Goal: Complete application form: Complete application form

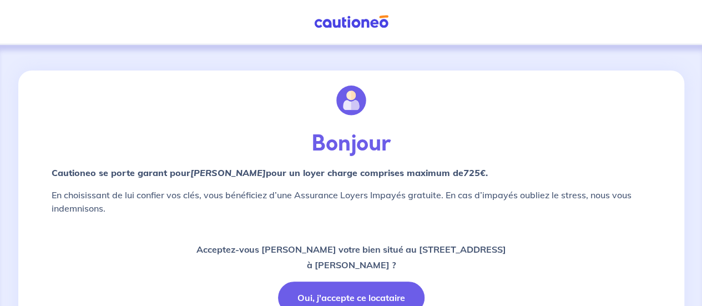
scroll to position [111, 0]
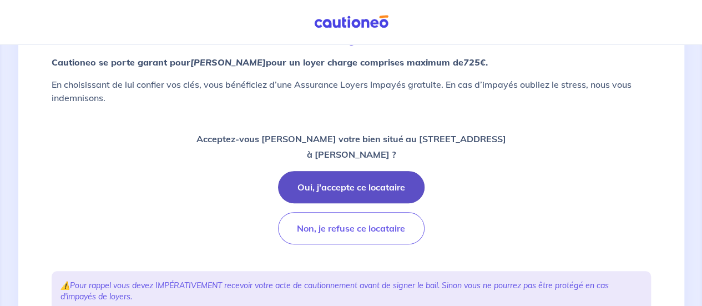
click at [405, 186] on button "Oui, j'accepte ce locataire" at bounding box center [351, 187] width 146 height 32
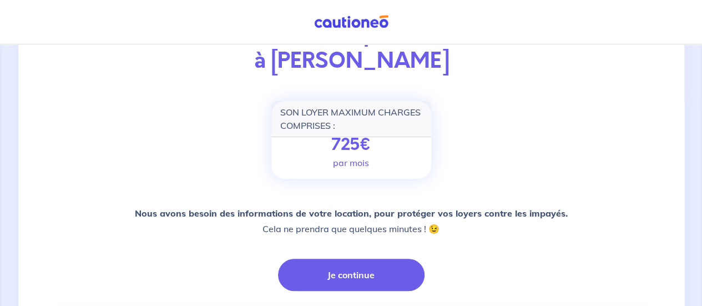
scroll to position [111, 0]
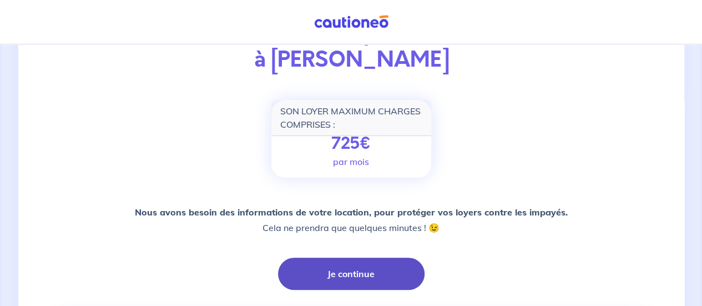
click at [354, 276] on button "Je continue" at bounding box center [351, 273] width 146 height 32
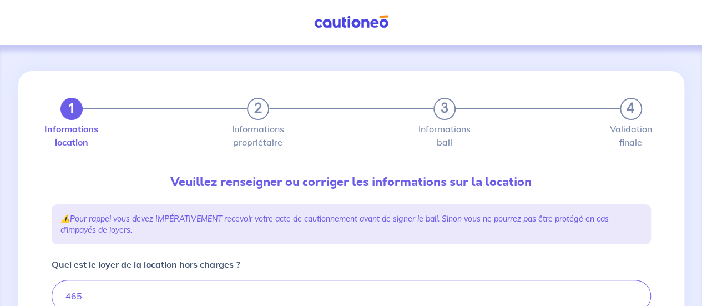
type input "500"
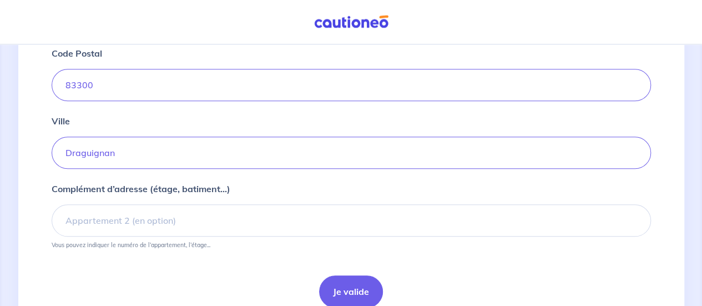
scroll to position [541, 0]
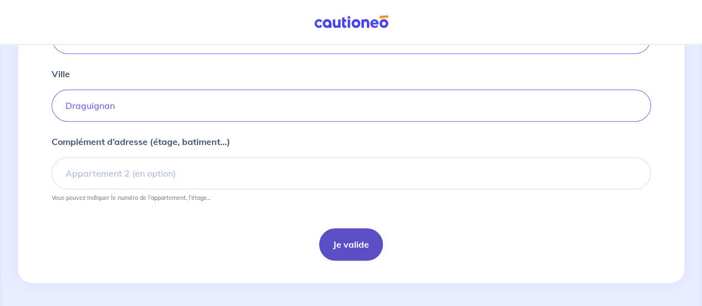
click at [364, 238] on button "Je valide" at bounding box center [351, 244] width 64 height 32
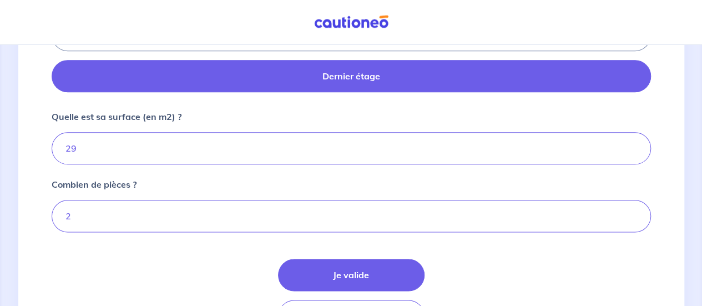
scroll to position [639, 0]
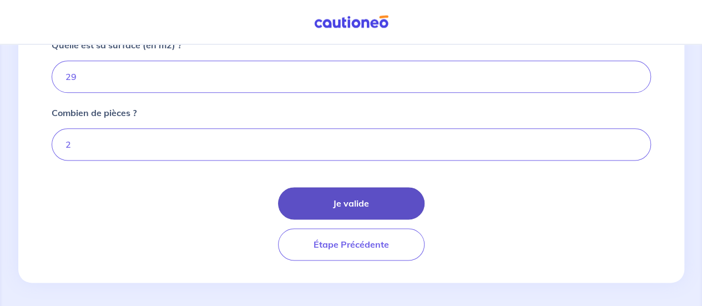
click at [335, 203] on button "Je valide" at bounding box center [351, 203] width 146 height 32
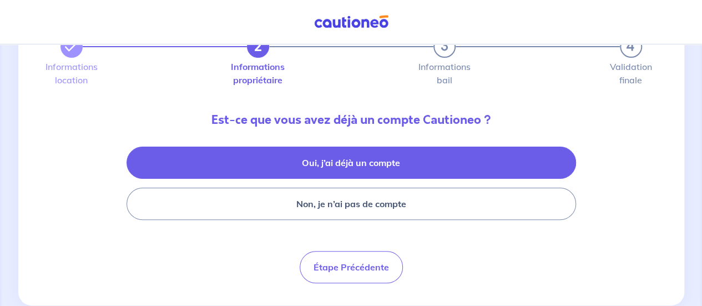
scroll to position [87, 0]
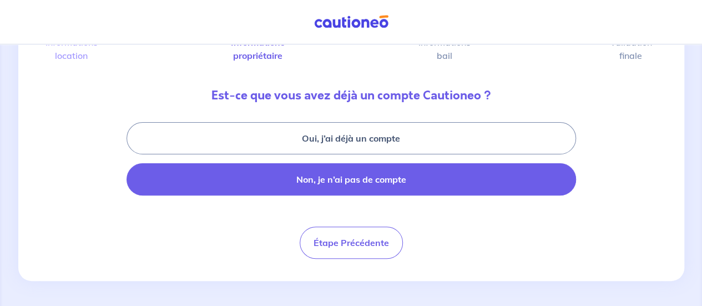
click at [357, 181] on button "Non, je n’ai pas de compte" at bounding box center [351, 179] width 449 height 32
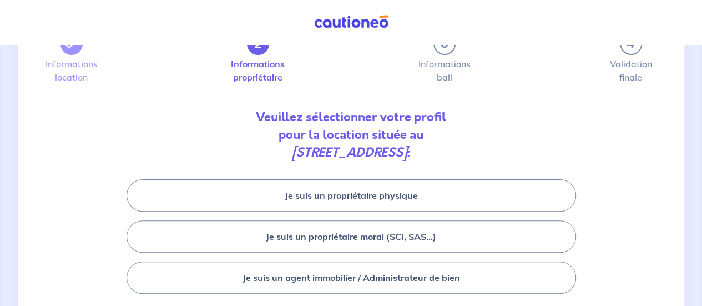
scroll to position [111, 0]
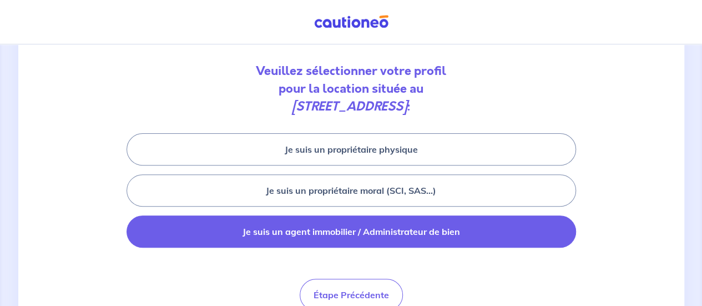
click at [376, 235] on button "Je suis un agent immobilier / Administrateur de bien" at bounding box center [351, 231] width 449 height 32
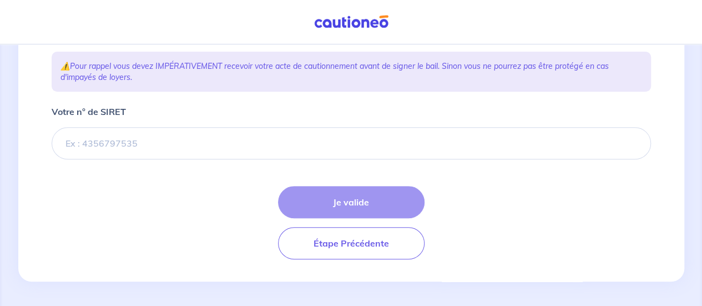
scroll to position [189, 0]
click at [336, 164] on form "Votre n° de SIRET Je valide Étape Précédente" at bounding box center [351, 181] width 599 height 154
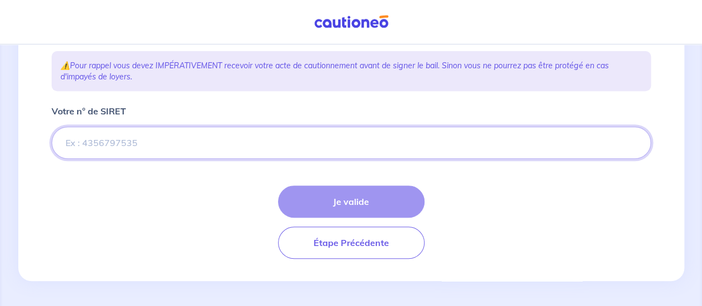
click at [326, 146] on input "Votre n° de SIRET" at bounding box center [351, 143] width 599 height 32
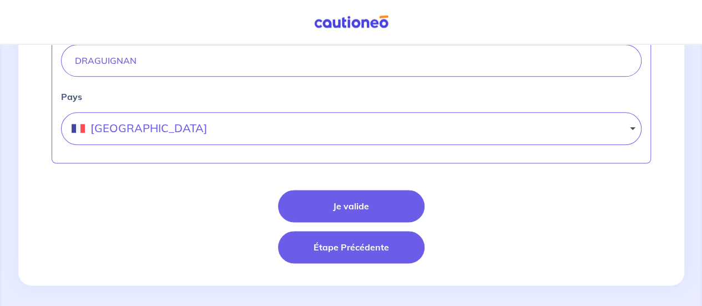
scroll to position [630, 0]
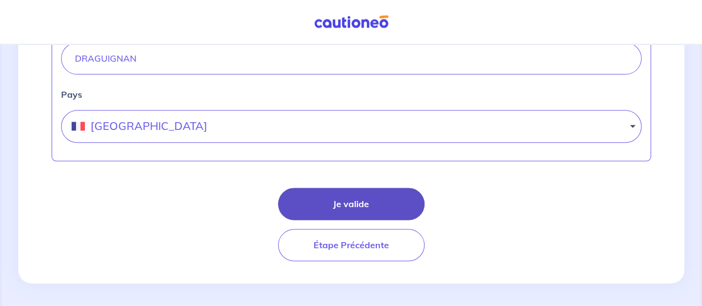
type input "91838597200016"
click at [371, 196] on button "Je valide" at bounding box center [351, 204] width 146 height 32
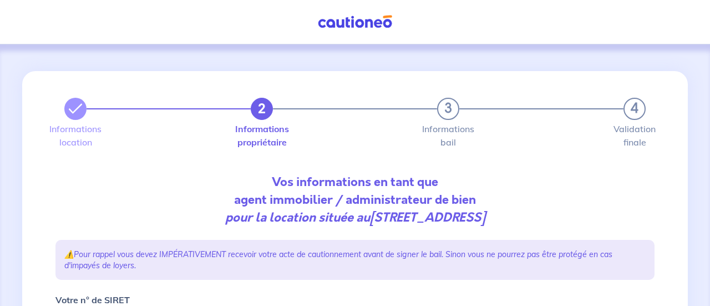
select select "FR"
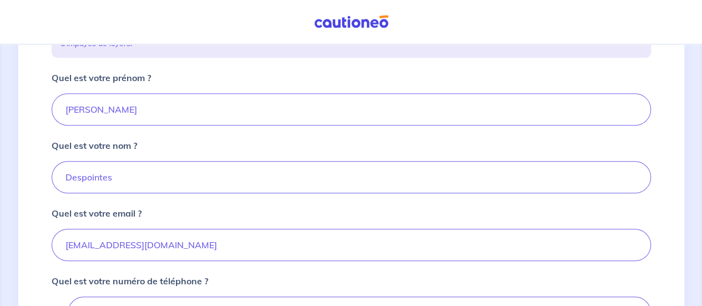
scroll to position [388, 0]
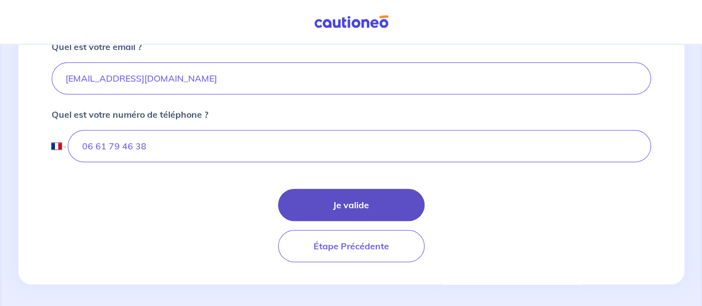
click at [377, 201] on button "Je valide" at bounding box center [351, 205] width 146 height 32
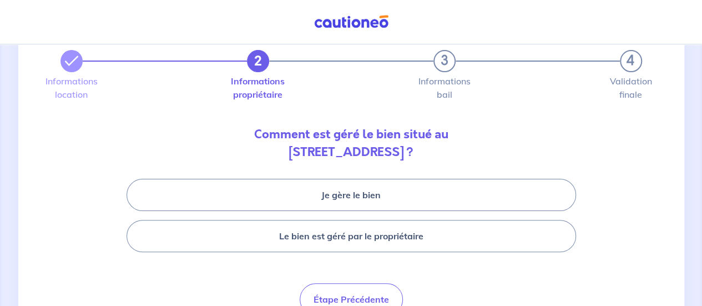
scroll to position [104, 0]
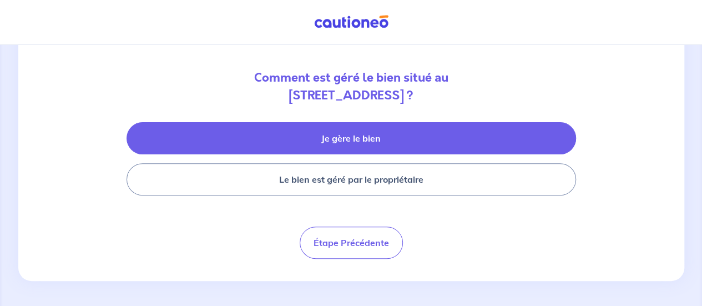
click at [375, 143] on button "Je gère le bien" at bounding box center [351, 138] width 449 height 32
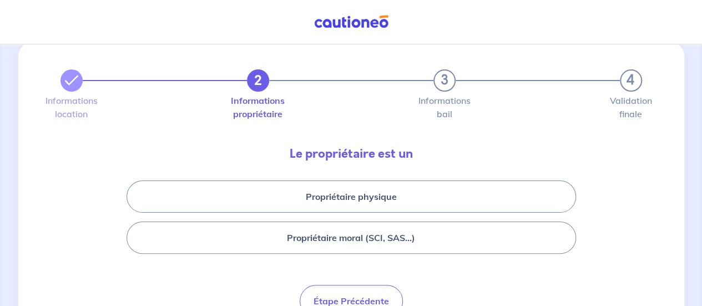
scroll to position [87, 0]
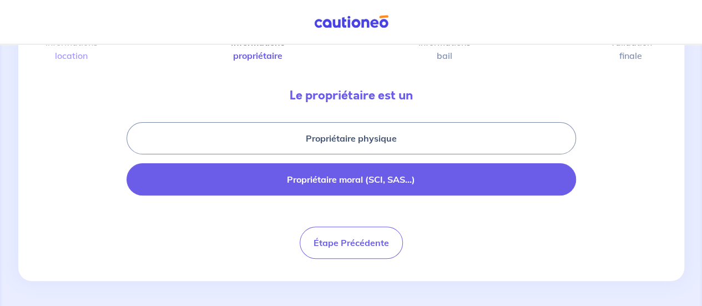
click at [387, 183] on button "Propriétaire moral (SCI, SAS...)" at bounding box center [351, 179] width 449 height 32
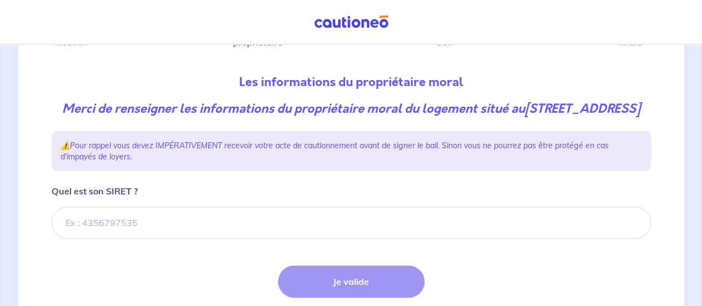
scroll to position [198, 0]
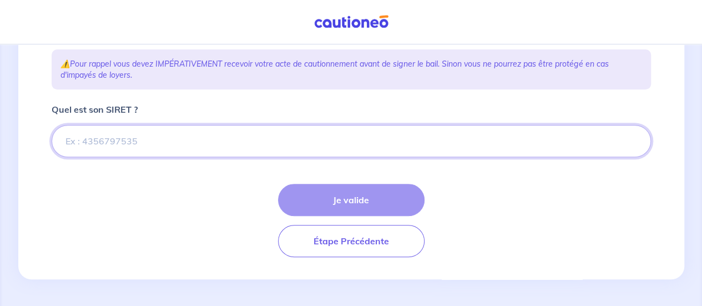
click at [355, 141] on input "Quel est son SIRET ?" at bounding box center [351, 141] width 599 height 32
click at [283, 150] on input "Quel est son SIRET ?" at bounding box center [351, 141] width 599 height 32
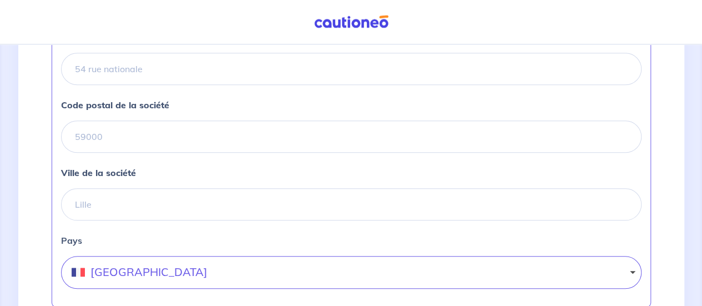
scroll to position [364, 0]
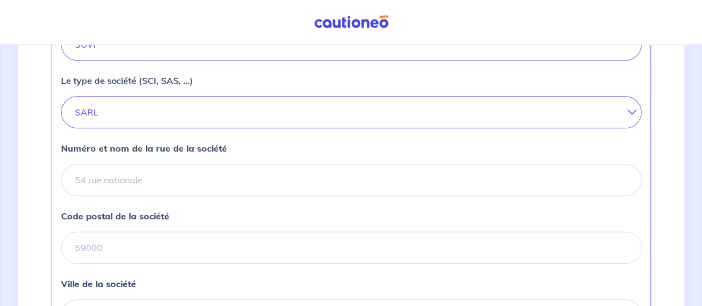
type input "877823757"
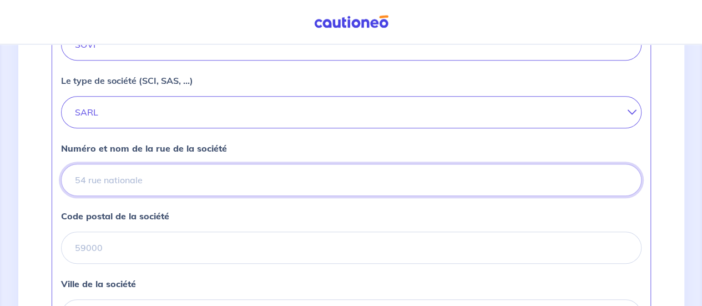
click at [165, 196] on input "Numéro et nom de la rue de la société" at bounding box center [351, 180] width 580 height 32
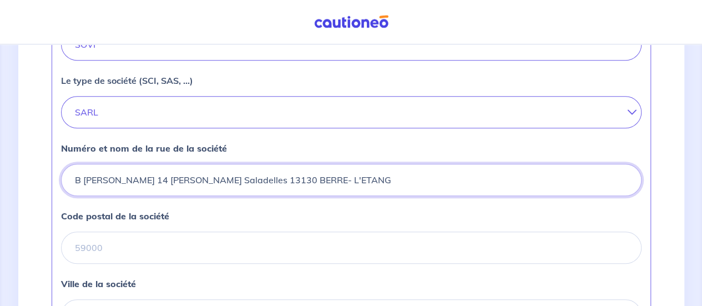
drag, startPoint x: 267, startPoint y: 195, endPoint x: 241, endPoint y: 196, distance: 26.1
click at [241, 196] on input "B [PERSON_NAME] 14 [PERSON_NAME] Saladelles 13130 BERRE- L'ETANG" at bounding box center [351, 180] width 580 height 32
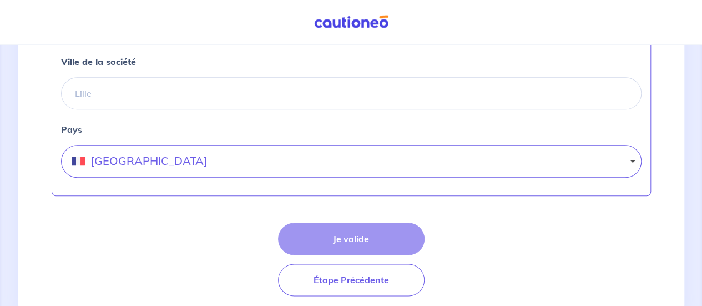
scroll to position [530, 0]
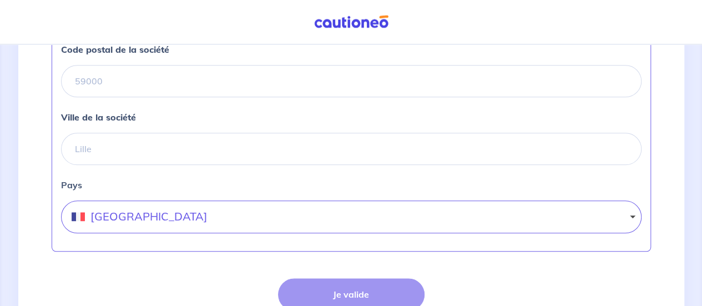
type input "B [PERSON_NAME] 14 [PERSON_NAME] Saladelles BERRE- L'ETANG"
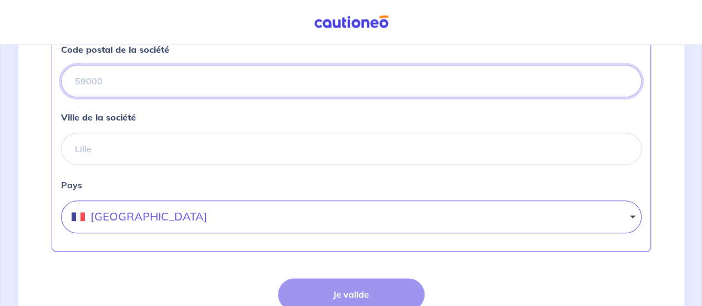
paste input "13130"
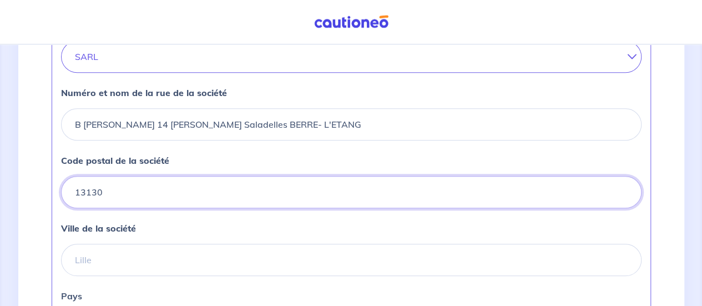
scroll to position [364, 0]
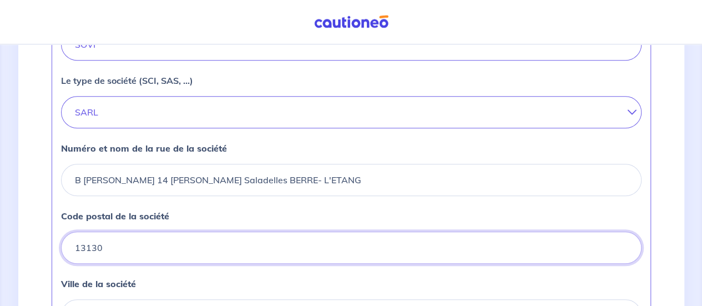
type input "13130"
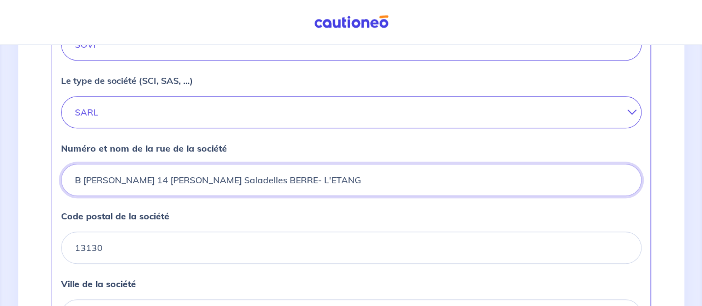
drag, startPoint x: 326, startPoint y: 197, endPoint x: 239, endPoint y: 203, distance: 87.3
click at [239, 196] on input "B [PERSON_NAME] 14 [PERSON_NAME] Saladelles BERRE- L'ETANG" at bounding box center [351, 180] width 580 height 32
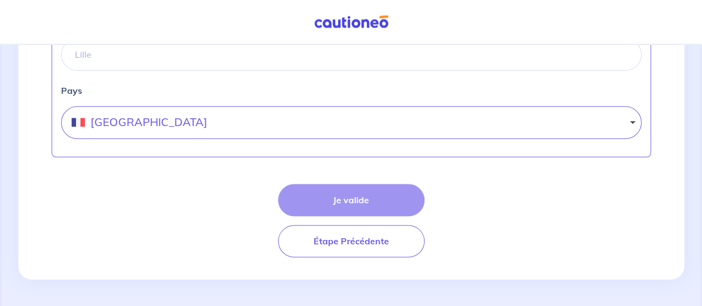
scroll to position [639, 0]
type input "B [PERSON_NAME] 14 [PERSON_NAME] Saladelles"
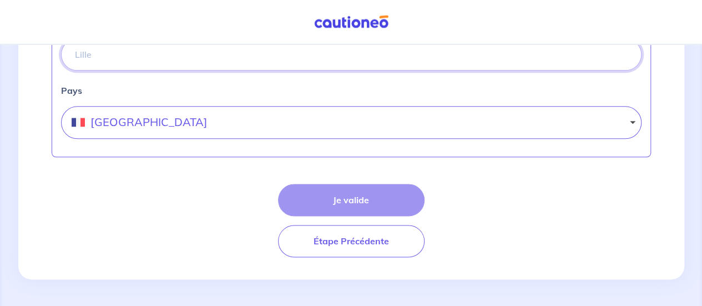
click at [168, 62] on input "Ville de la société" at bounding box center [351, 54] width 580 height 32
paste input "BERRE- L'ETANG"
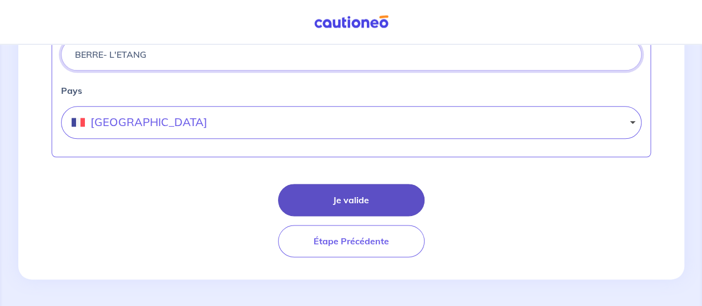
type input "BERRE- L'ETANG"
click at [342, 189] on button "Je valide" at bounding box center [351, 200] width 146 height 32
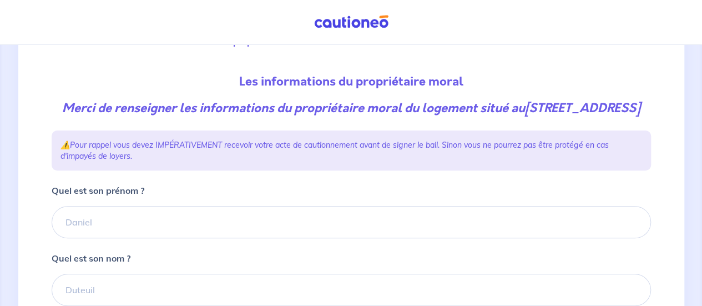
scroll to position [166, 0]
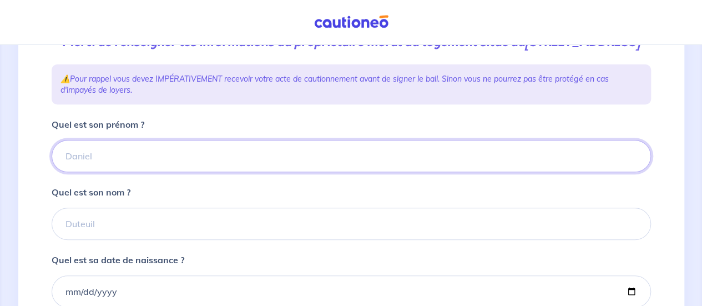
click at [264, 170] on input "Quel est son prénom ?" at bounding box center [351, 156] width 599 height 32
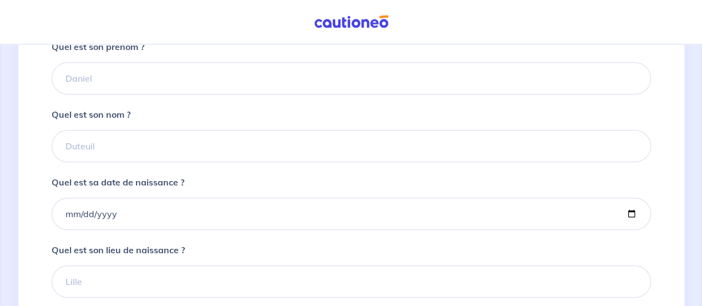
scroll to position [222, 0]
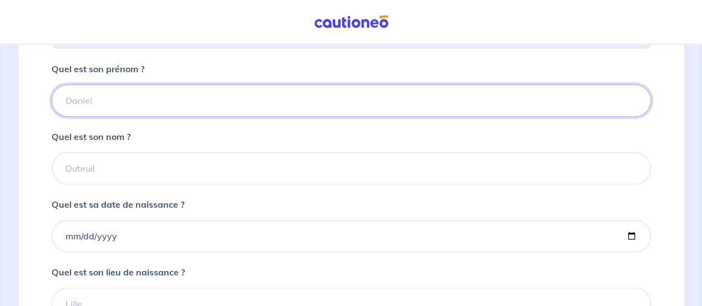
click at [195, 112] on input "Quel est son prénom ?" at bounding box center [351, 100] width 599 height 32
type input "[PERSON_NAME]"
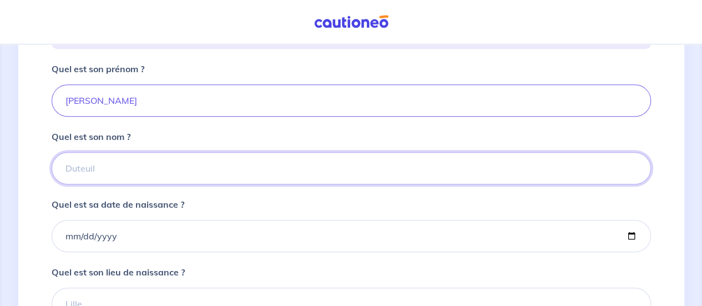
click at [201, 178] on input "Quel est son nom ?" at bounding box center [351, 168] width 599 height 32
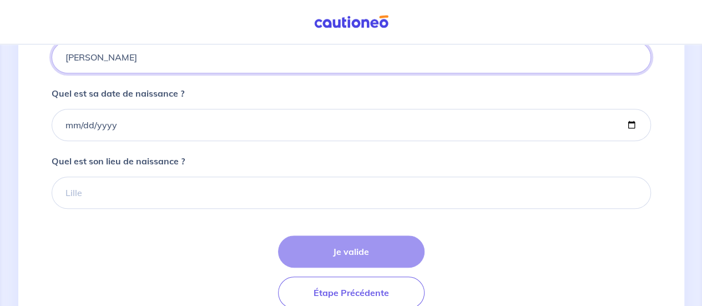
type input "[PERSON_NAME]"
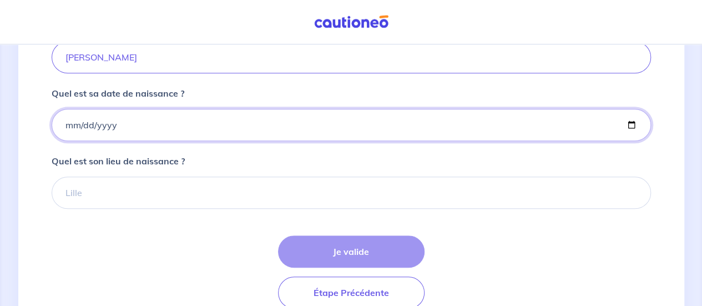
click at [148, 141] on input "Quel est sa date de naissance ?" at bounding box center [351, 125] width 599 height 32
click at [170, 137] on input "Quel est sa date de naissance ?" at bounding box center [351, 125] width 599 height 32
click at [92, 139] on input "Quel est sa date de naissance ?" at bounding box center [351, 125] width 599 height 32
click at [78, 141] on input "Quel est sa date de naissance ?" at bounding box center [351, 125] width 599 height 32
click at [234, 141] on input "Quel est sa date de naissance ?" at bounding box center [351, 125] width 599 height 32
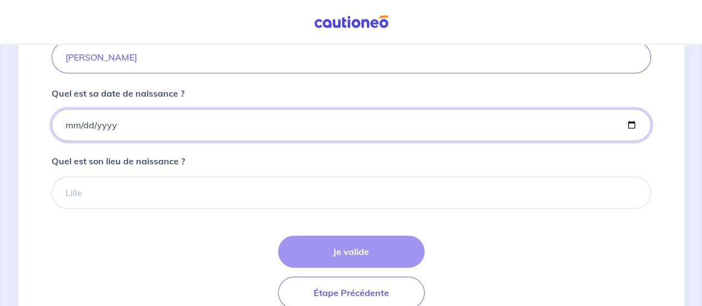
click at [209, 141] on input "Quel est sa date de naissance ?" at bounding box center [351, 125] width 599 height 32
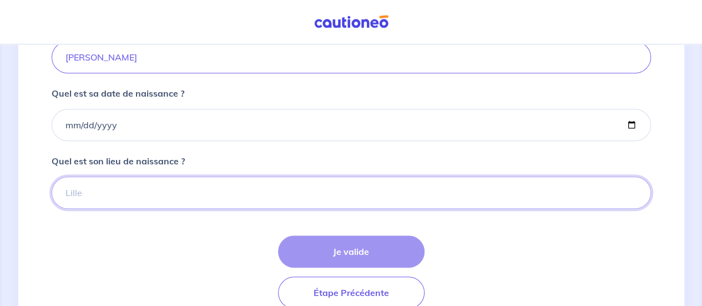
click at [190, 209] on input "Quel est son lieu de naissance ?" at bounding box center [351, 192] width 599 height 32
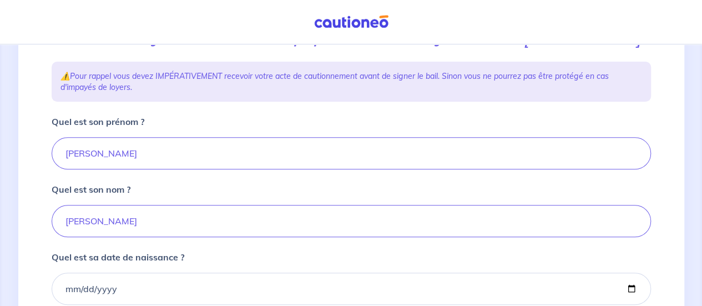
scroll to position [222, 0]
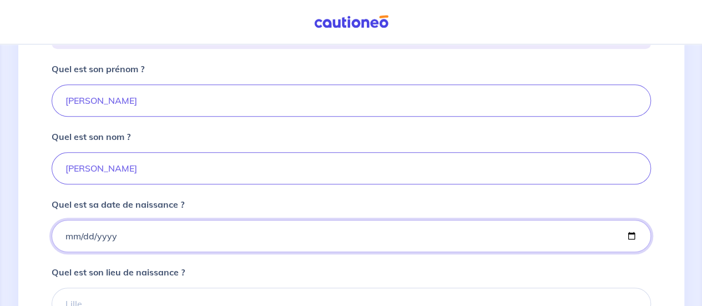
click at [629, 250] on input "Quel est sa date de naissance ?" at bounding box center [351, 236] width 599 height 32
type input "[DATE]"
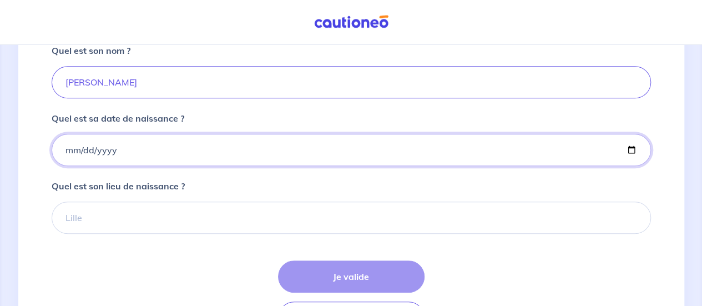
scroll to position [400, 0]
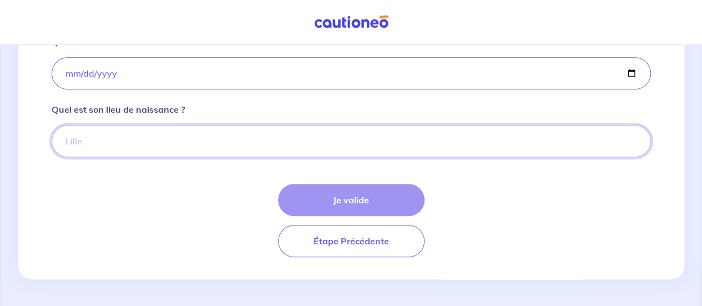
click at [195, 148] on input "Quel est son lieu de naissance ?" at bounding box center [351, 141] width 599 height 32
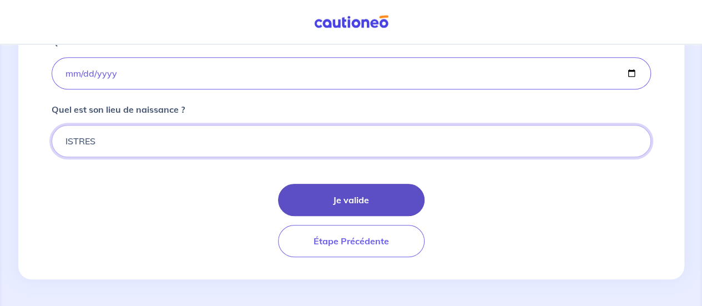
type input "ISTRES"
click at [312, 195] on button "Je valide" at bounding box center [351, 200] width 146 height 32
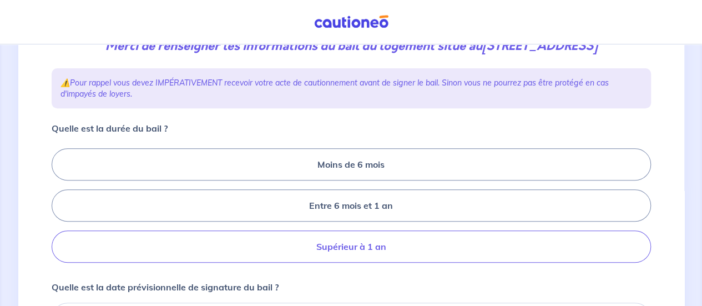
scroll to position [222, 0]
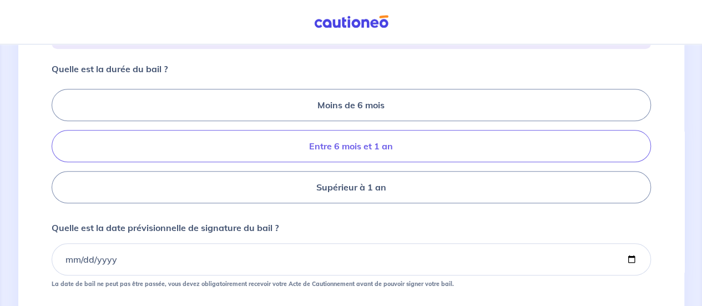
click at [383, 145] on label "Entre 6 mois et 1 an" at bounding box center [351, 146] width 599 height 32
click at [59, 145] on input "Entre 6 mois et 1 an" at bounding box center [55, 146] width 7 height 7
radio input "true"
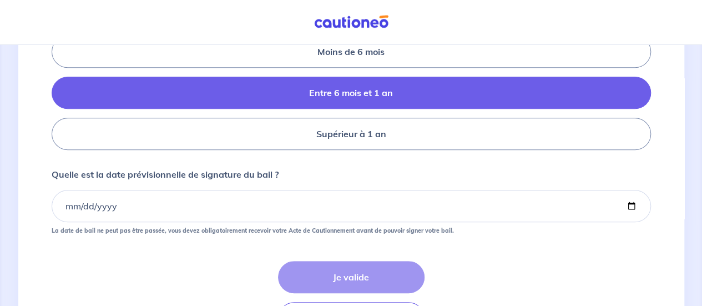
scroll to position [333, 0]
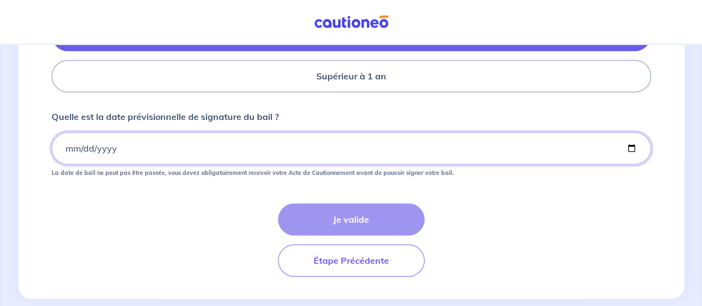
click at [218, 145] on input "Quelle est la date prévisionnelle de signature du bail ?" at bounding box center [351, 148] width 599 height 32
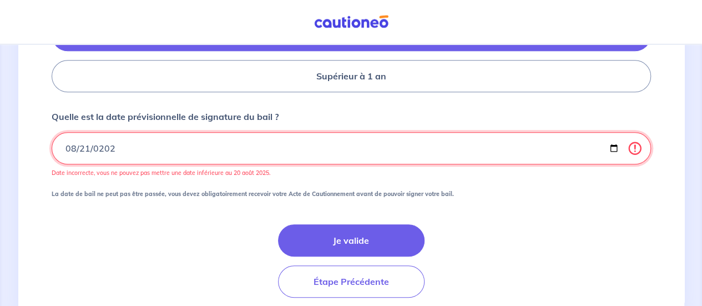
type input "[DATE]"
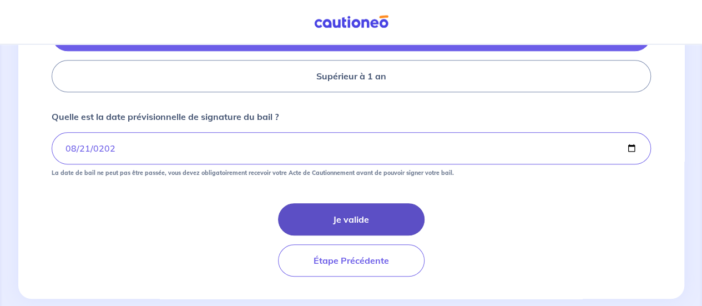
click at [320, 214] on button "Je valide" at bounding box center [351, 219] width 146 height 32
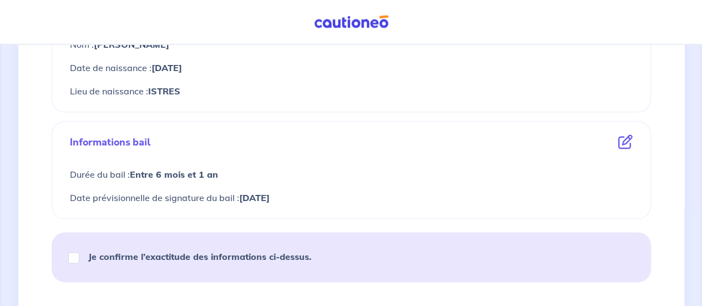
scroll to position [610, 0]
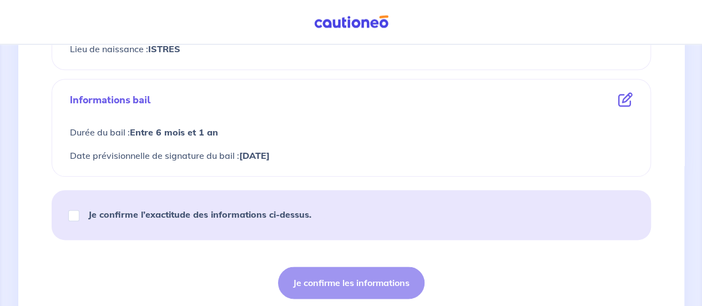
click at [208, 209] on strong "Je confirme l’exactitude des informations ci-dessus." at bounding box center [199, 214] width 223 height 11
click at [79, 210] on input "Je confirme l’exactitude des informations ci-dessus." at bounding box center [73, 215] width 11 height 11
checkbox input "true"
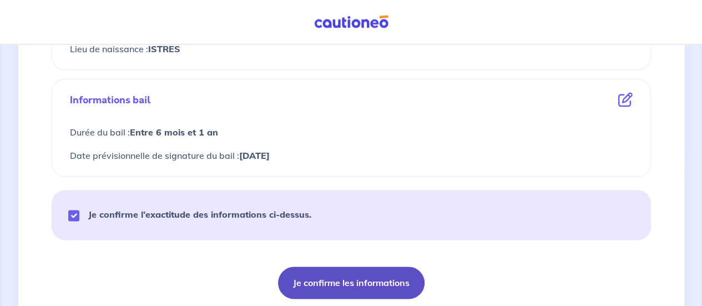
click at [323, 283] on button "Je confirme les informations" at bounding box center [351, 282] width 146 height 32
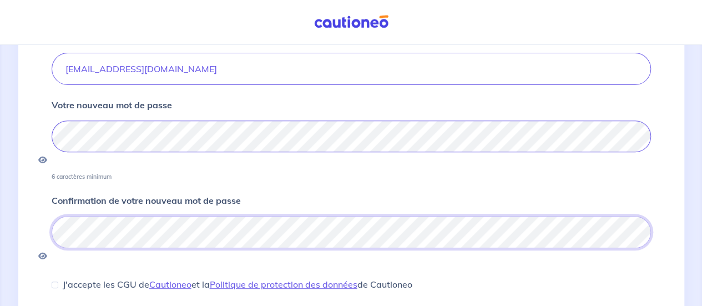
scroll to position [237, 0]
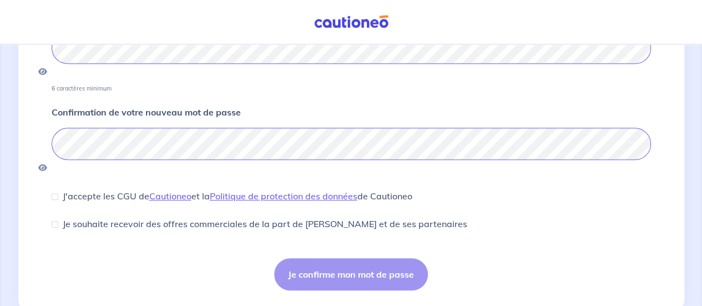
click at [94, 189] on p "J'accepte les CGU de [PERSON_NAME] et la Politique de protection des données de…" at bounding box center [238, 195] width 350 height 13
click at [58, 193] on input "J'accepte les CGU de [PERSON_NAME] et la Politique de protection des données de…" at bounding box center [55, 196] width 7 height 7
checkbox input "true"
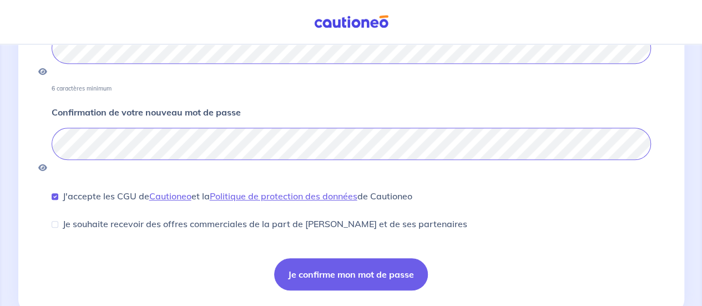
click at [99, 217] on p "Je souhaite recevoir des offres commerciales de la part de [PERSON_NAME] et de …" at bounding box center [265, 223] width 405 height 13
click at [58, 221] on input "Je souhaite recevoir des offres commerciales de la part de [PERSON_NAME] et de …" at bounding box center [55, 224] width 7 height 7
checkbox input "true"
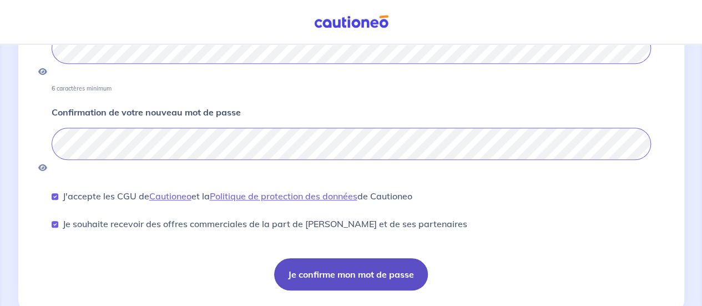
click at [309, 258] on button "Je confirme mon mot de passe" at bounding box center [351, 274] width 154 height 32
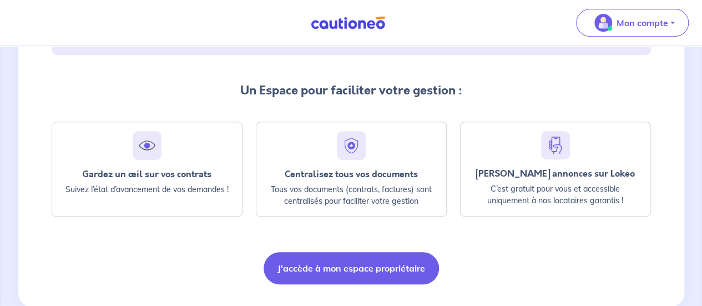
scroll to position [270, 0]
